Goal: Navigation & Orientation: Find specific page/section

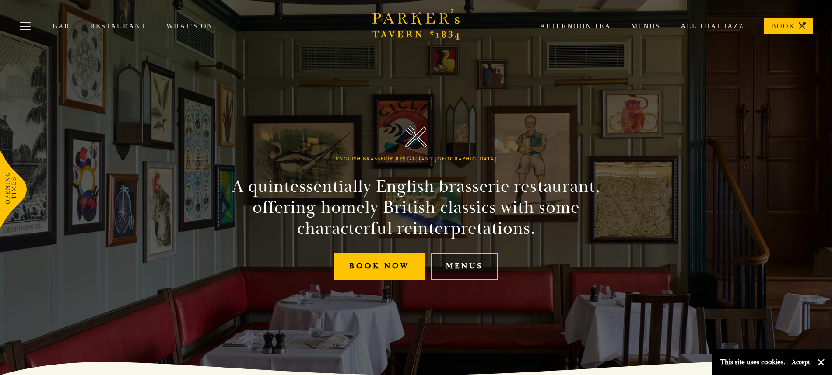
click at [462, 260] on link "Menus" at bounding box center [464, 266] width 67 height 27
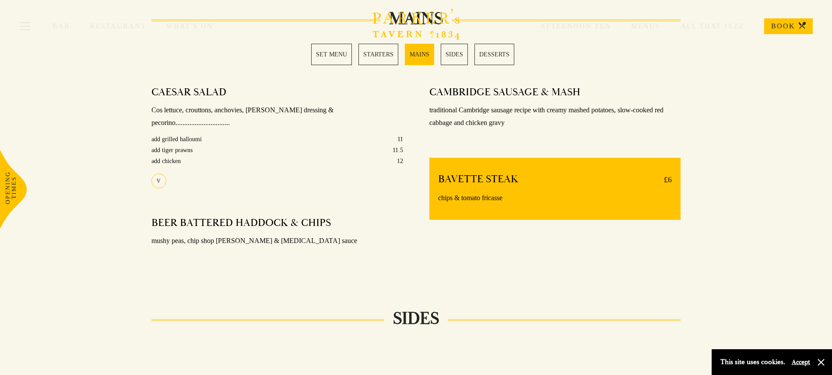
scroll to position [625, 0]
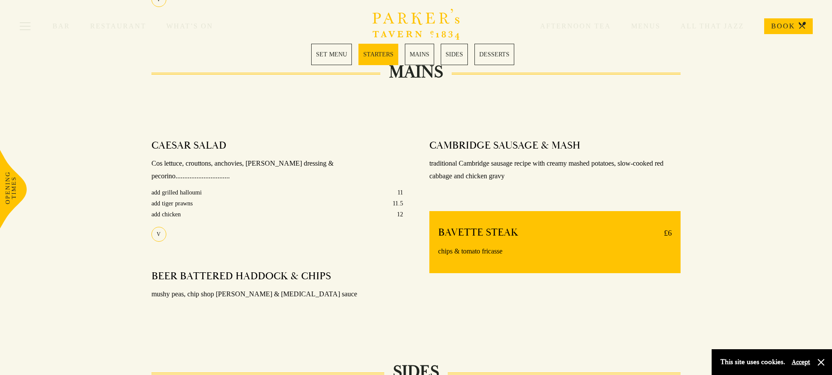
click at [426, 49] on div "Bar Restaurant What’s On Afternoon Tea Menus All That Jazz BOOK" at bounding box center [416, 26] width 832 height 52
click at [422, 54] on link "MAINS" at bounding box center [419, 54] width 29 height 21
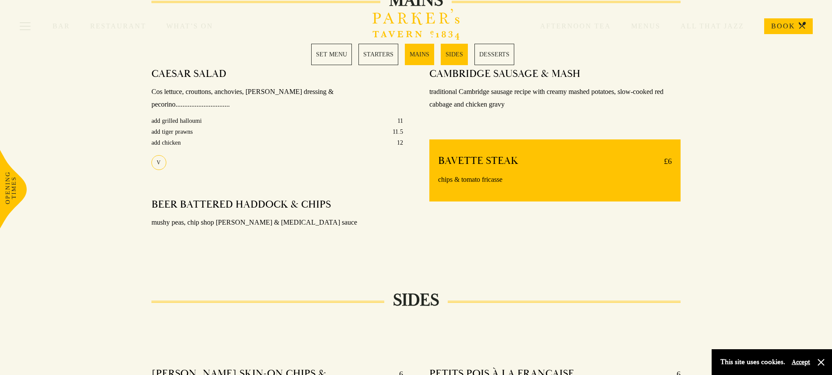
scroll to position [697, 0]
click at [457, 52] on link "SIDES" at bounding box center [453, 54] width 27 height 21
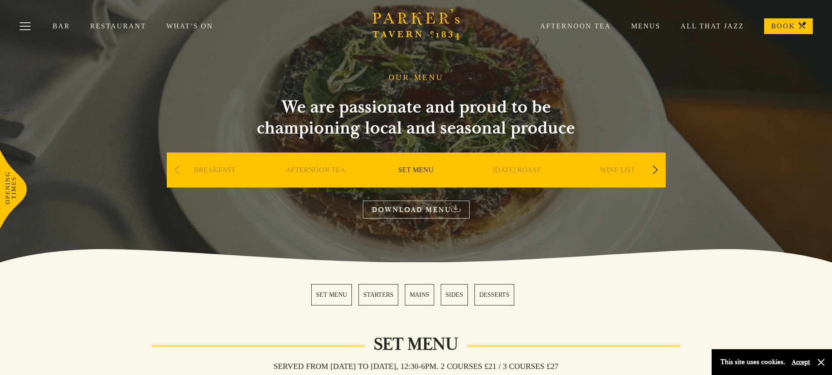
click at [648, 24] on link "Menus" at bounding box center [635, 26] width 49 height 9
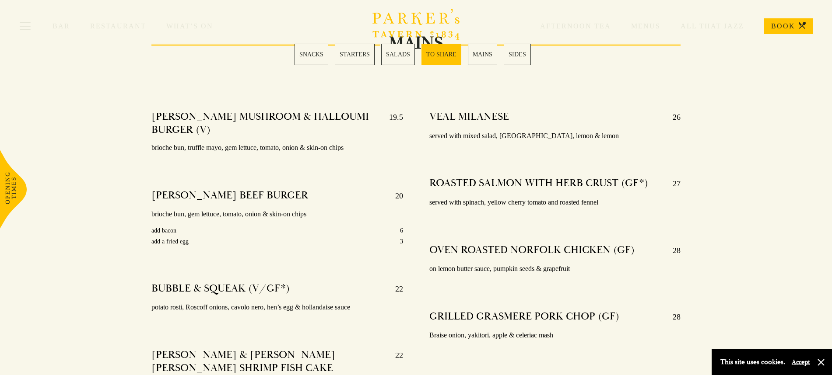
scroll to position [927, 0]
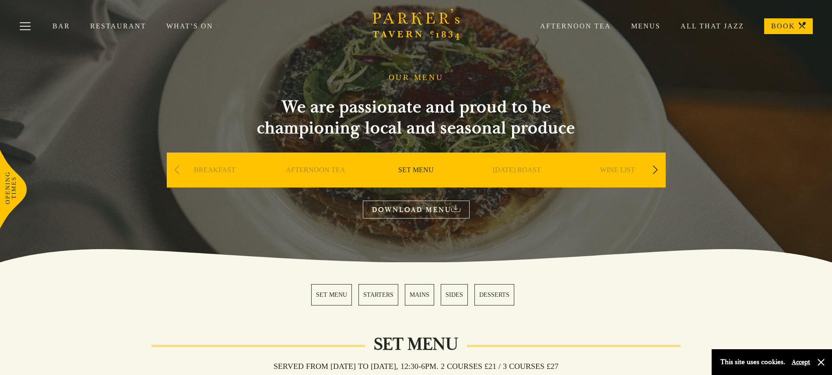
click at [699, 25] on link "All That Jazz" at bounding box center [702, 26] width 84 height 9
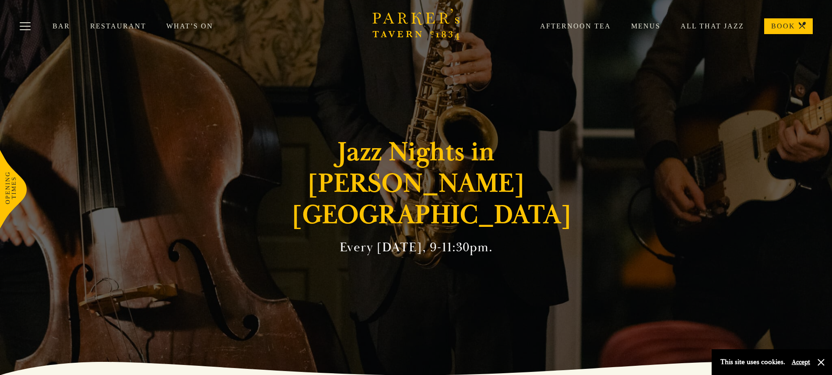
click at [186, 23] on link "What’s On" at bounding box center [199, 26] width 67 height 9
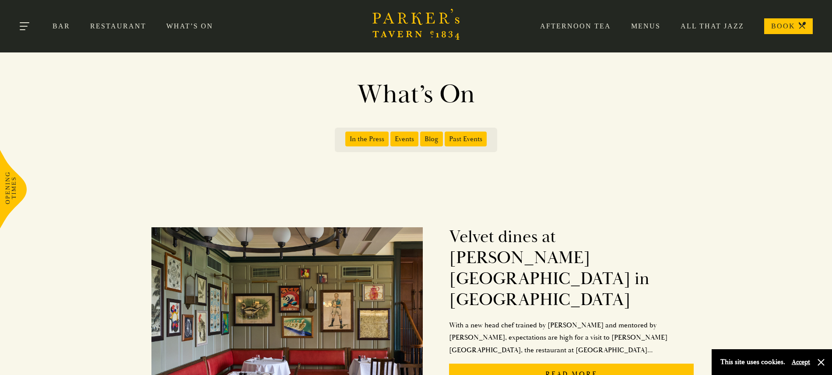
click at [21, 25] on button "Toggle navigation" at bounding box center [25, 27] width 37 height 37
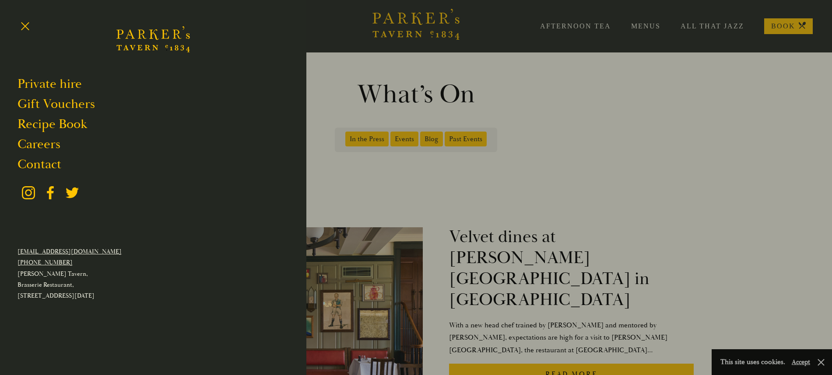
click at [350, 184] on div at bounding box center [416, 187] width 832 height 375
